Goal: Information Seeking & Learning: Check status

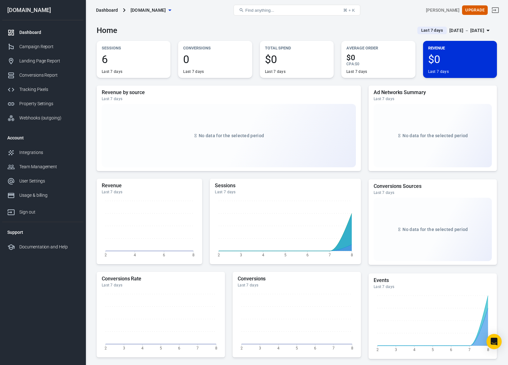
click at [178, 29] on div "Home Last 7 days [DATE] － [DATE]" at bounding box center [297, 28] width 400 height 16
click at [418, 29] on span "Last 7 days" at bounding box center [431, 30] width 27 height 6
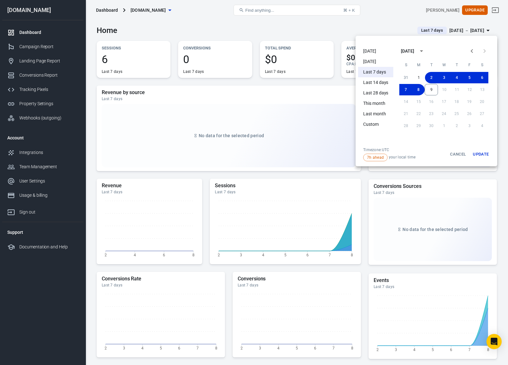
click at [375, 52] on li "[DATE]" at bounding box center [375, 51] width 35 height 10
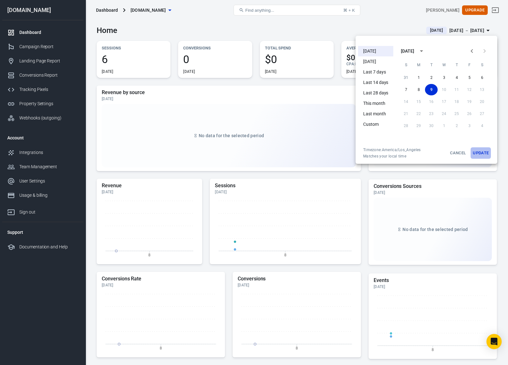
click at [482, 152] on button "Update" at bounding box center [480, 152] width 20 height 11
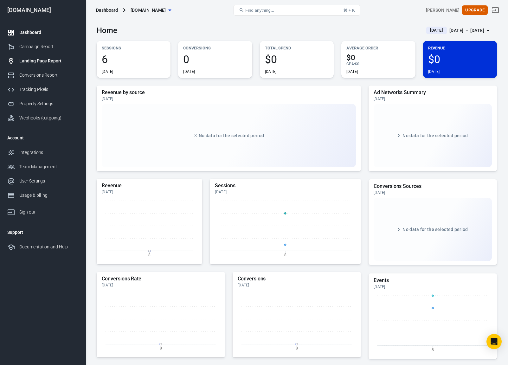
click at [37, 59] on div "Landing Page Report" at bounding box center [48, 61] width 59 height 7
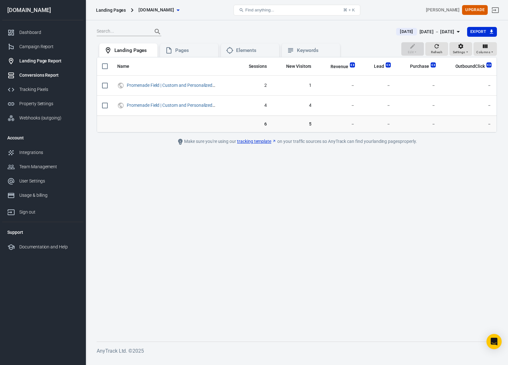
click at [45, 74] on div "Conversions Report" at bounding box center [48, 75] width 59 height 7
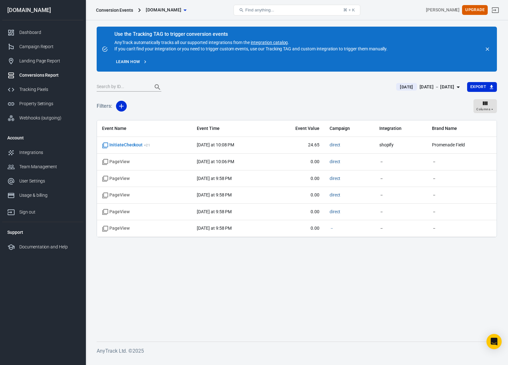
click at [318, 107] on div "Filters: Columns" at bounding box center [297, 108] width 400 height 23
click at [49, 61] on div "Landing Page Report" at bounding box center [48, 61] width 59 height 7
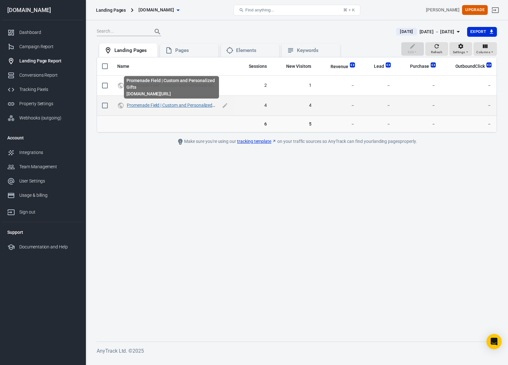
click at [191, 103] on link "Promenade Field | Custom and Personalized Gifts" at bounding box center [175, 105] width 96 height 5
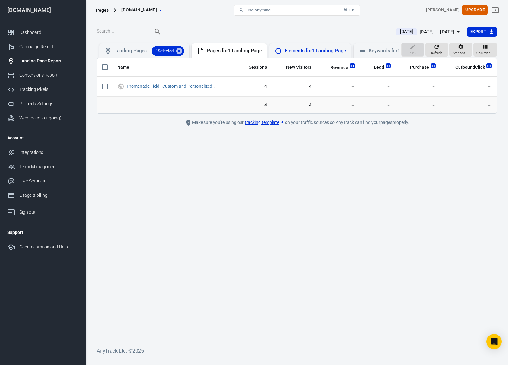
click at [312, 49] on div "Elements for 1 Landing Page" at bounding box center [314, 51] width 61 height 7
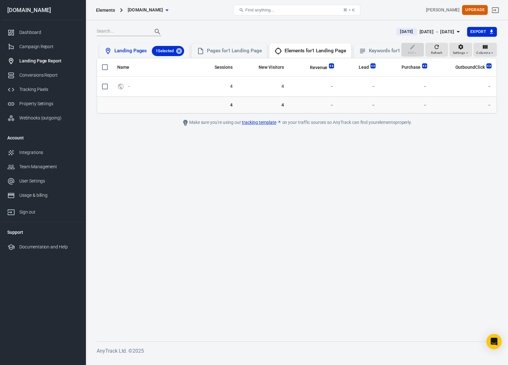
click at [130, 51] on div "Landing Pages 1 Selected" at bounding box center [149, 51] width 70 height 10
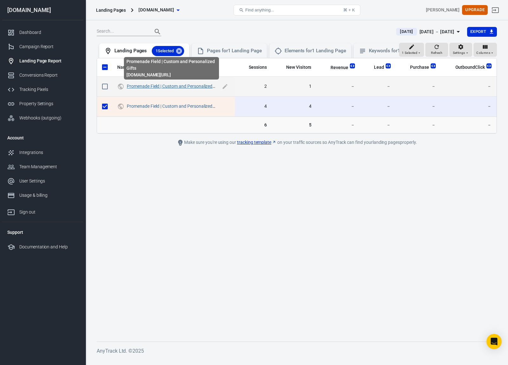
click at [186, 87] on link "Promenade Field | Custom and Personalized Gifts" at bounding box center [175, 86] width 96 height 5
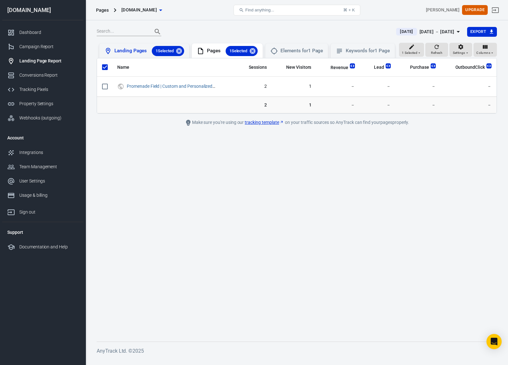
click at [137, 53] on div "Landing Pages 1 Selected" at bounding box center [149, 51] width 70 height 10
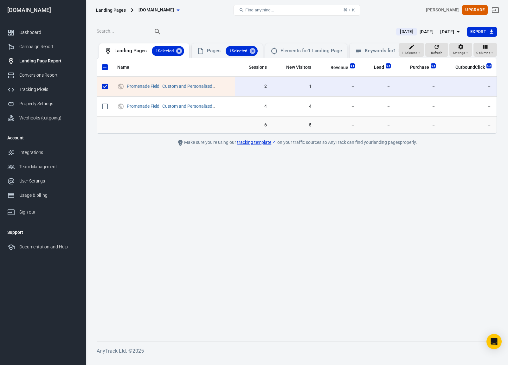
click at [153, 158] on main "[DATE] [DATE] － [DATE] Export 1 Selected Refresh Settings Columns Landing Pages…" at bounding box center [297, 179] width 400 height 305
click at [182, 194] on main "[DATE] [DATE] － [DATE] Export 1 Selected Refresh Settings Columns Landing Pages…" at bounding box center [297, 179] width 400 height 305
click at [203, 185] on main "[DATE] [DATE] － [DATE] Export 1 Selected Refresh Settings Columns Landing Pages…" at bounding box center [297, 179] width 400 height 305
